Goal: Check status: Check status

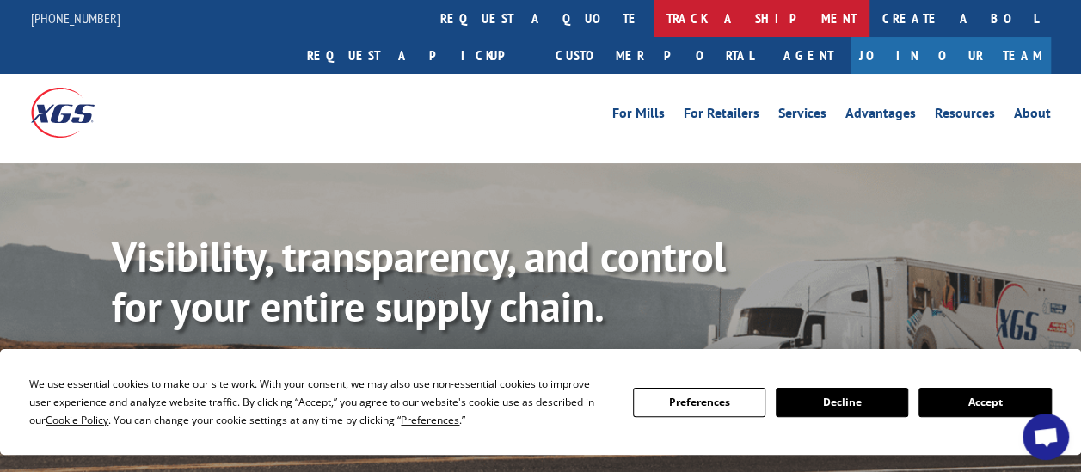
click at [654, 13] on link "track a shipment" at bounding box center [762, 18] width 216 height 37
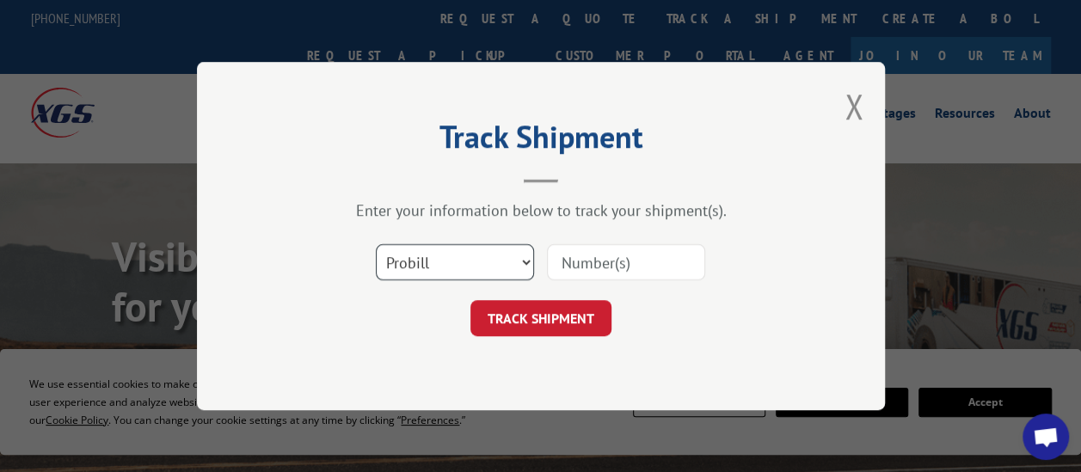
click at [520, 252] on select "Select category... Probill BOL PO" at bounding box center [455, 262] width 158 height 36
select select "bol"
click at [376, 244] on select "Select category... Probill BOL PO" at bounding box center [455, 262] width 158 height 36
click at [619, 268] on input at bounding box center [626, 262] width 158 height 36
paste input "2874152"
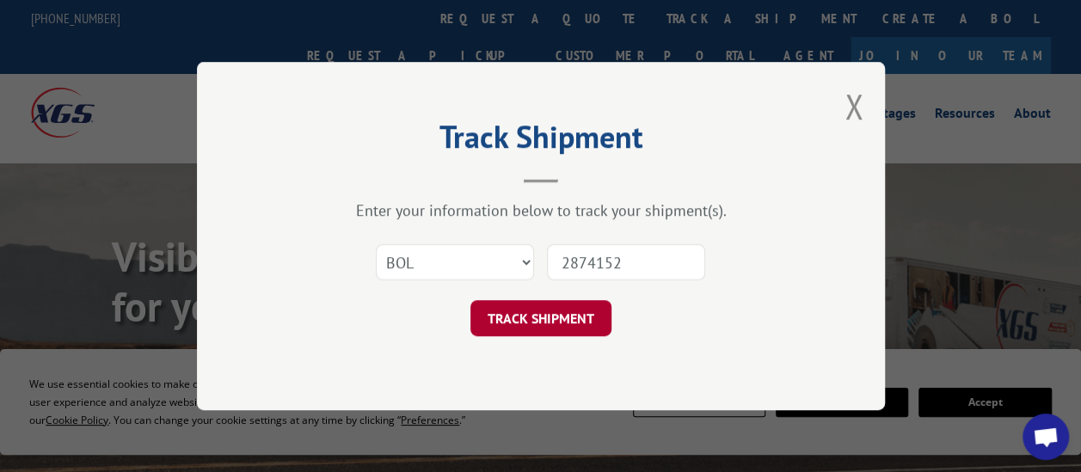
type input "2874152"
click at [557, 311] on button "TRACK SHIPMENT" at bounding box center [541, 318] width 141 height 36
